Goal: Entertainment & Leisure: Browse casually

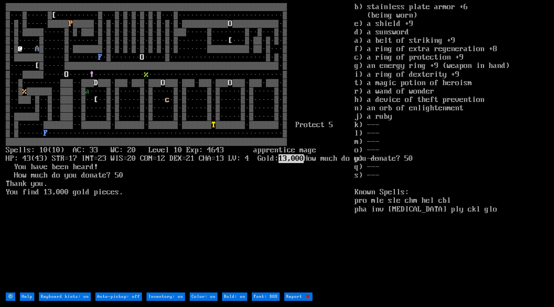
click at [174, 205] on larn "▒▒▒▒▒▒▒▒▒▒▒▒▒▒▒▒▒▒▒▒▒▒▒▒▒▒▒▒▒▒▒▒▒▒▒▒▒▒▒▒▒▒▒▒▒▒▒▒▒▒▒▒▒▒▒▒▒▒▒▒▒▒▒▒▒▒▒ ▒···▒·····▒…" at bounding box center [180, 147] width 349 height 288
